Goal: Information Seeking & Learning: Learn about a topic

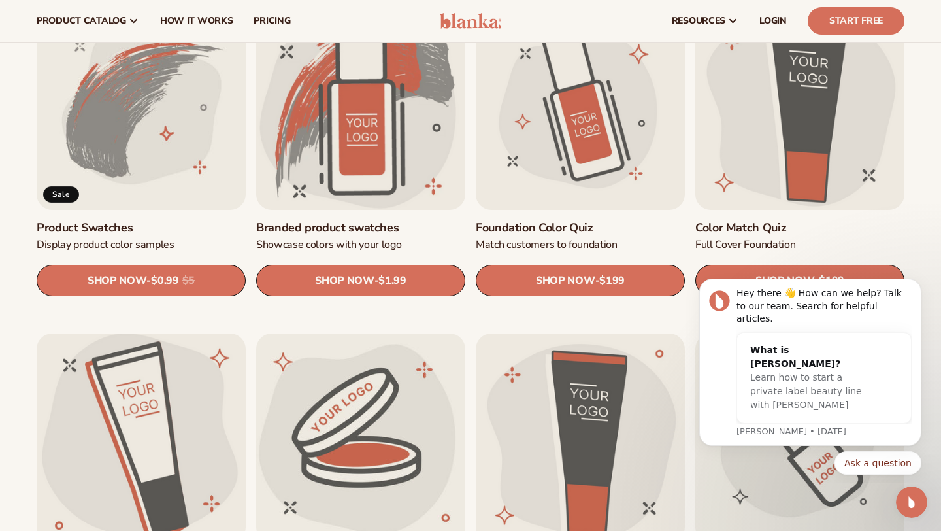
scroll to position [790, 0]
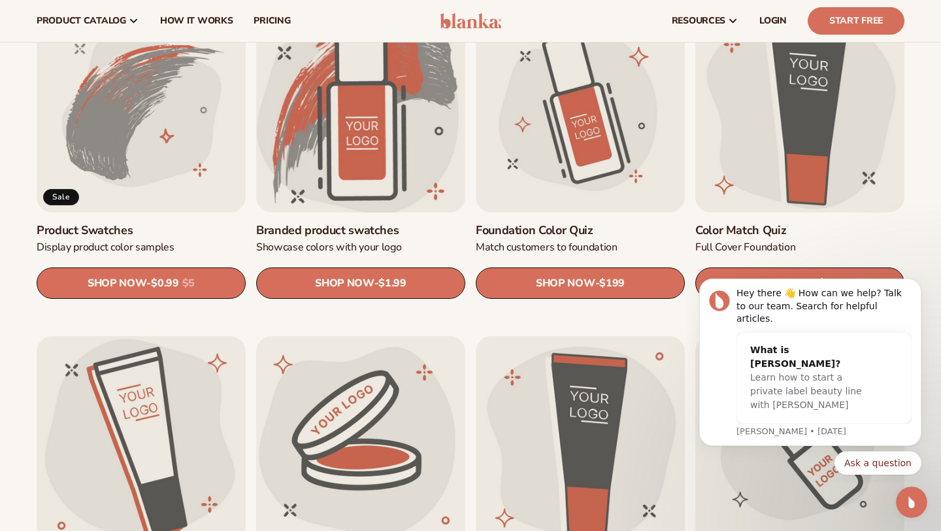
click at [373, 223] on link "Branded product swatches" at bounding box center [360, 230] width 209 height 15
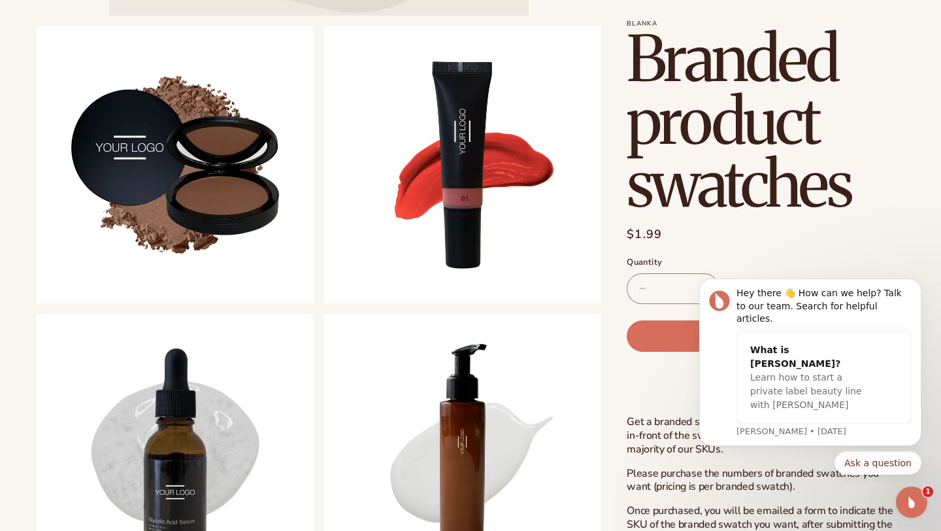
scroll to position [507, 0]
